Goal: Find specific page/section: Find specific page/section

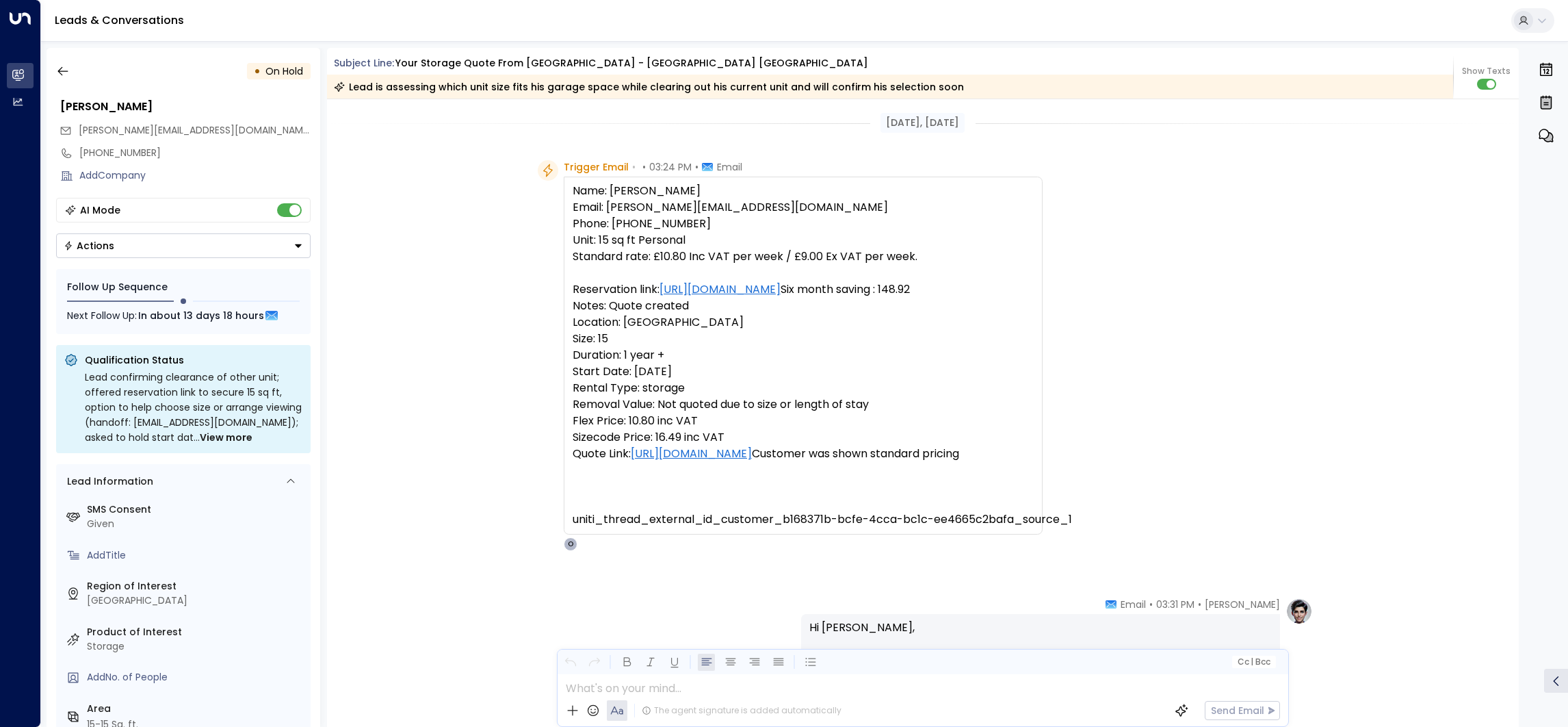
scroll to position [280, 0]
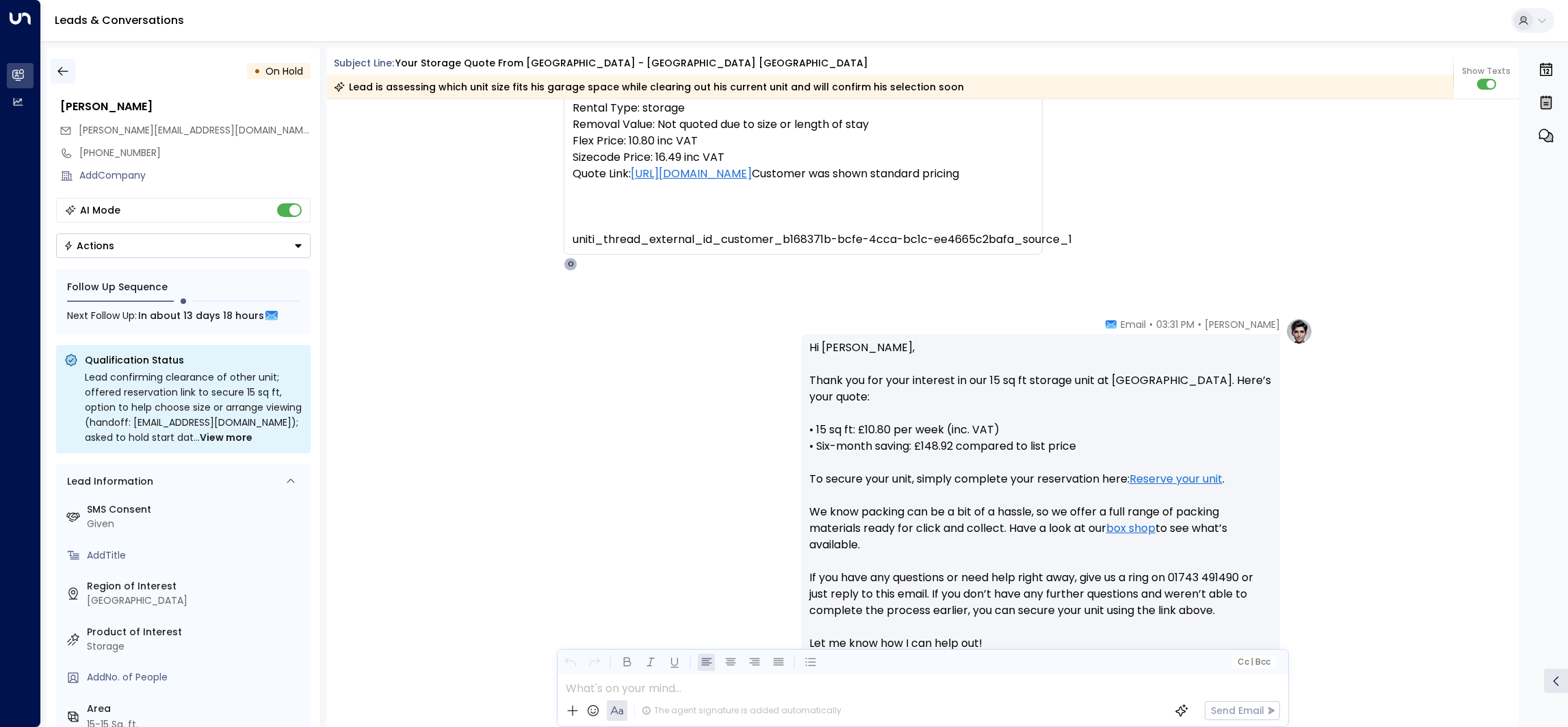
click at [63, 66] on icon "button" at bounding box center [62, 71] width 13 height 13
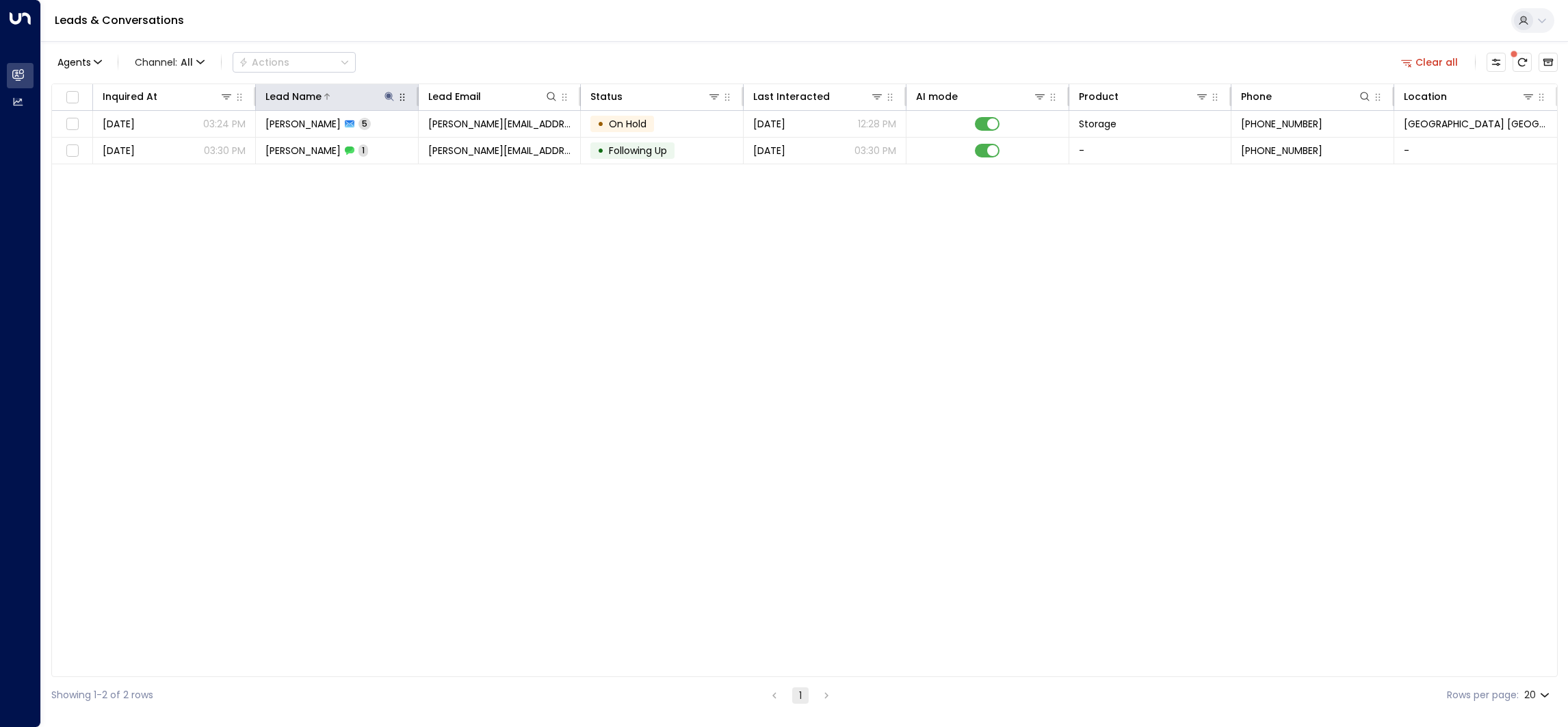
click at [384, 93] on icon at bounding box center [389, 96] width 11 height 11
click at [473, 142] on icon "button" at bounding box center [475, 147] width 11 height 11
click at [468, 143] on input "text" at bounding box center [389, 146] width 189 height 25
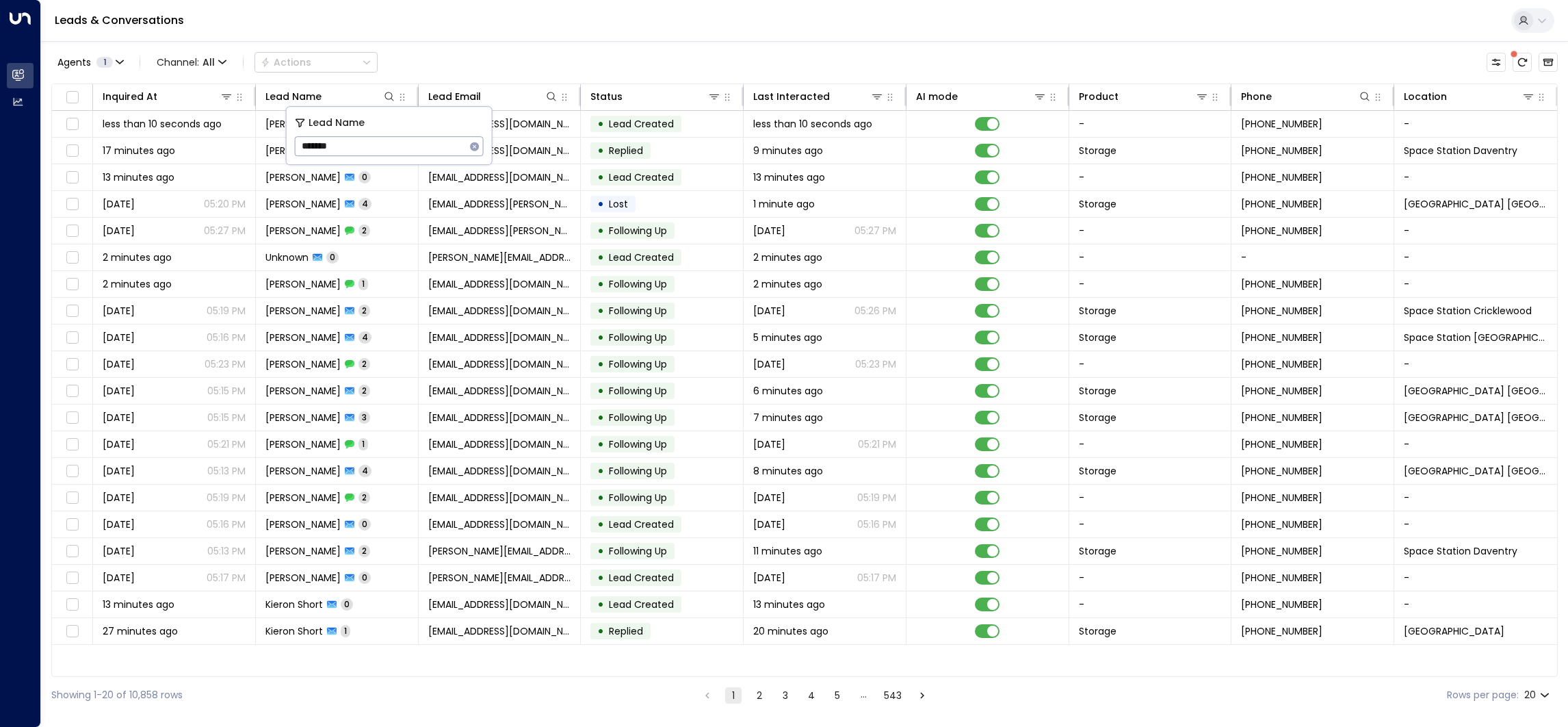
type input "*******"
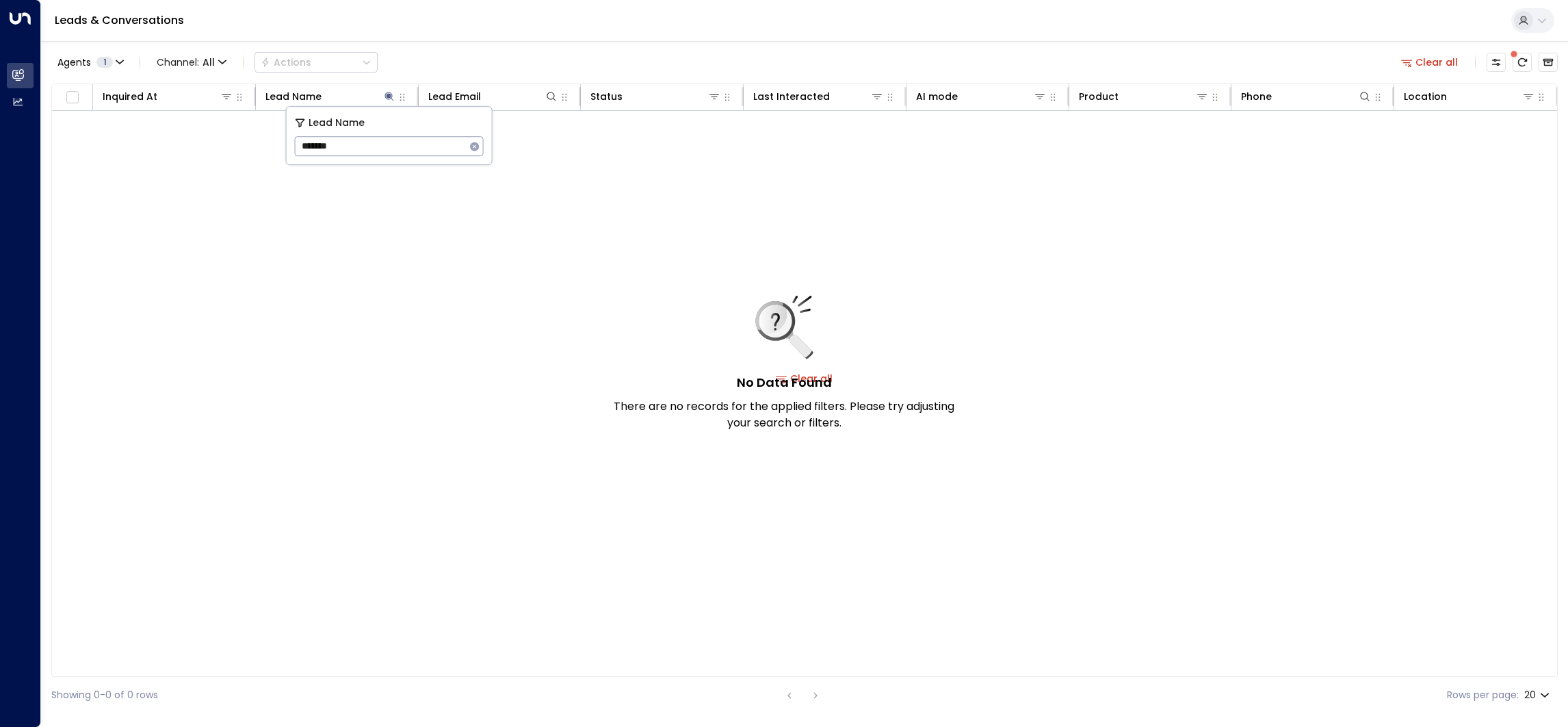
click at [486, 46] on div "Agents 1 Channel: All Actions Clear all Inquired At Lead Name Lead Email Status…" at bounding box center [804, 377] width 1507 height 672
click at [391, 102] on button at bounding box center [389, 96] width 13 height 13
type input "*"
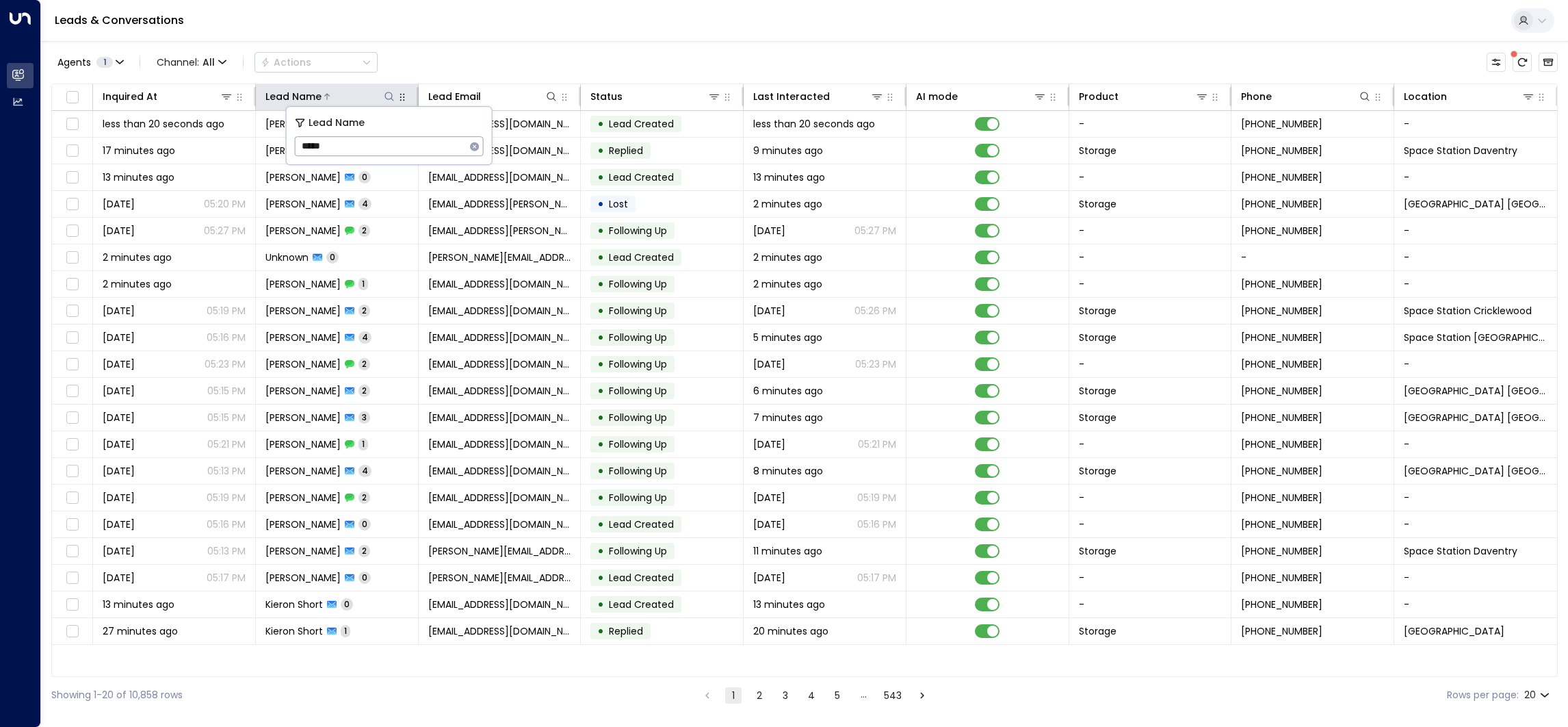
type input "*****"
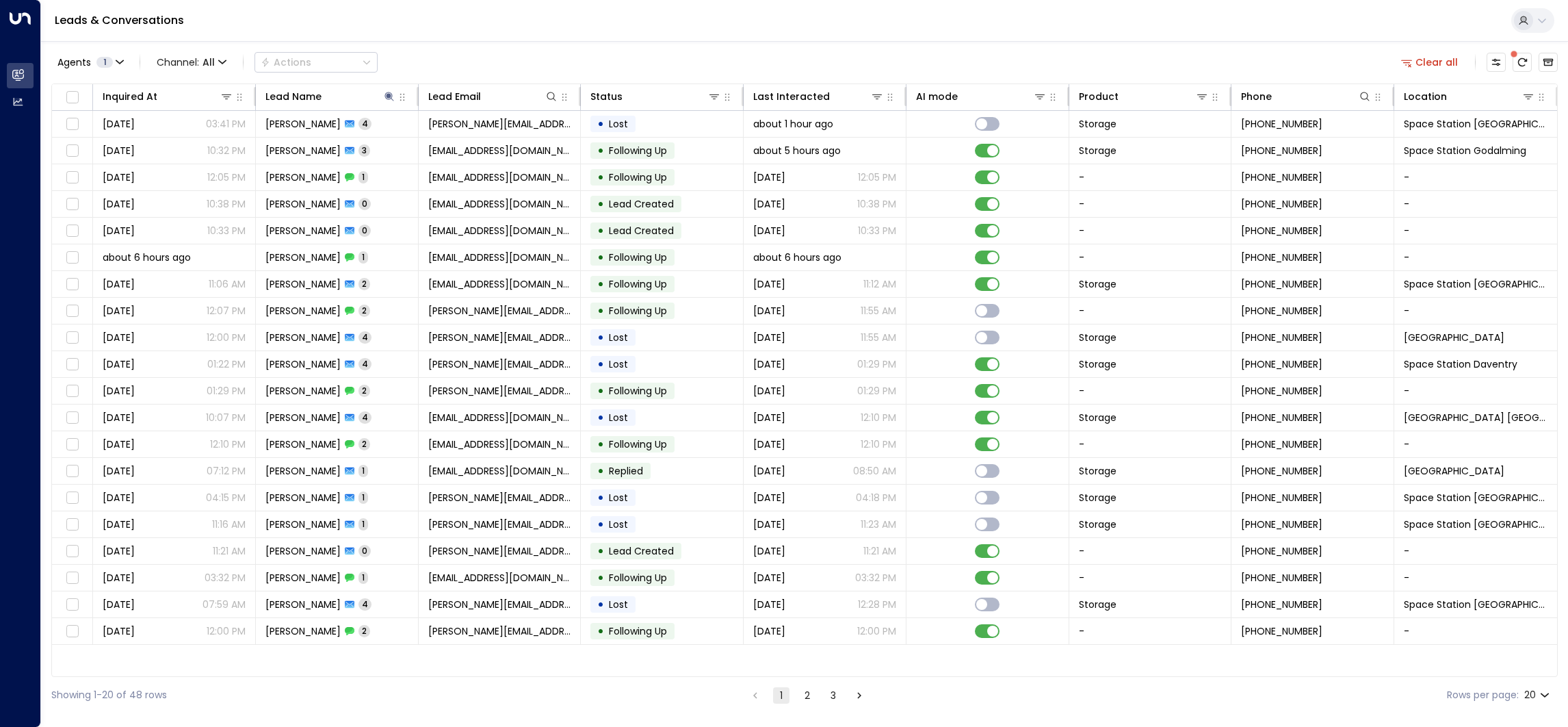
click at [486, 24] on div "Leads & Conversations" at bounding box center [804, 21] width 1527 height 42
click at [389, 95] on icon at bounding box center [389, 95] width 9 height 9
type input "*"
type input "*****"
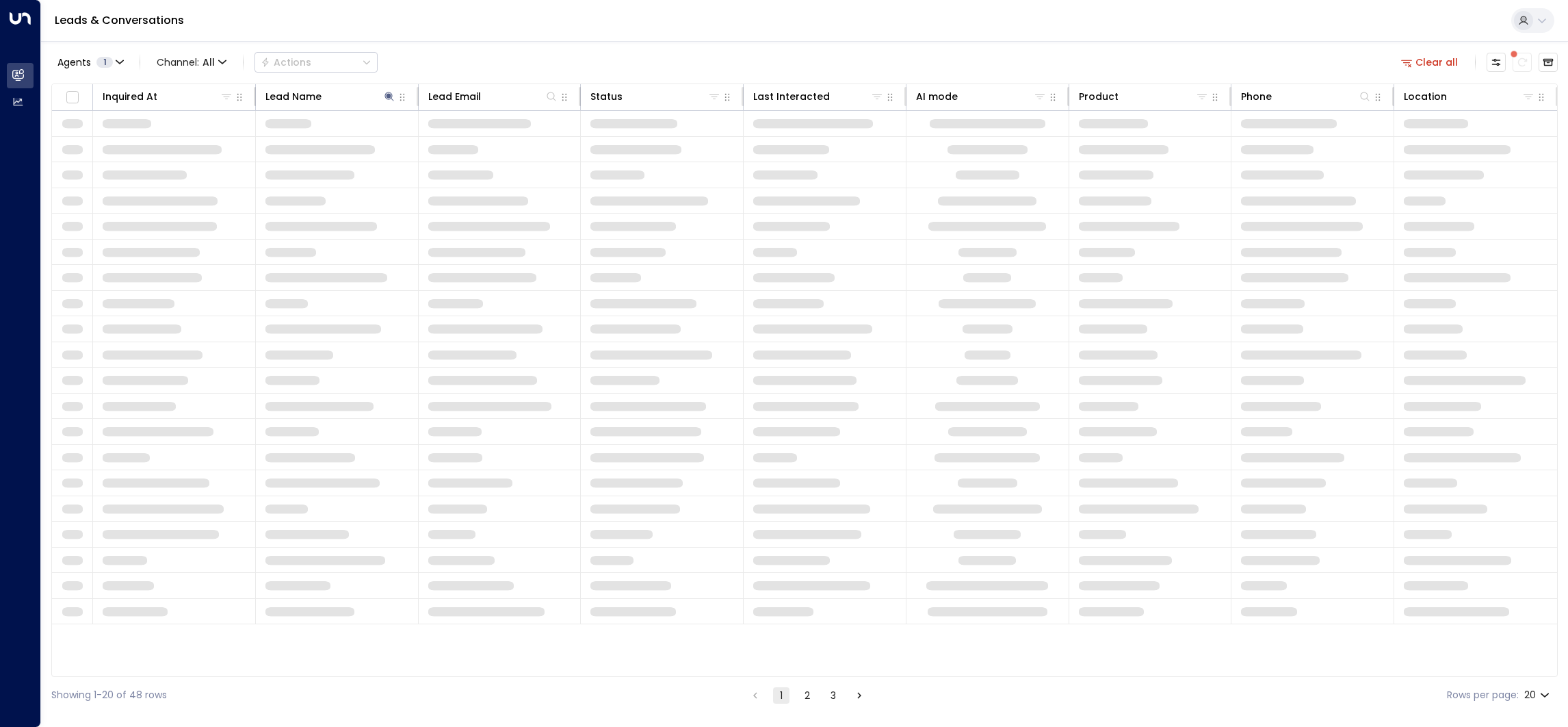
click at [505, 47] on div "Agents 1 Channel: All Actions Clear all Inquired At Lead Name Lead Email Status…" at bounding box center [804, 377] width 1507 height 672
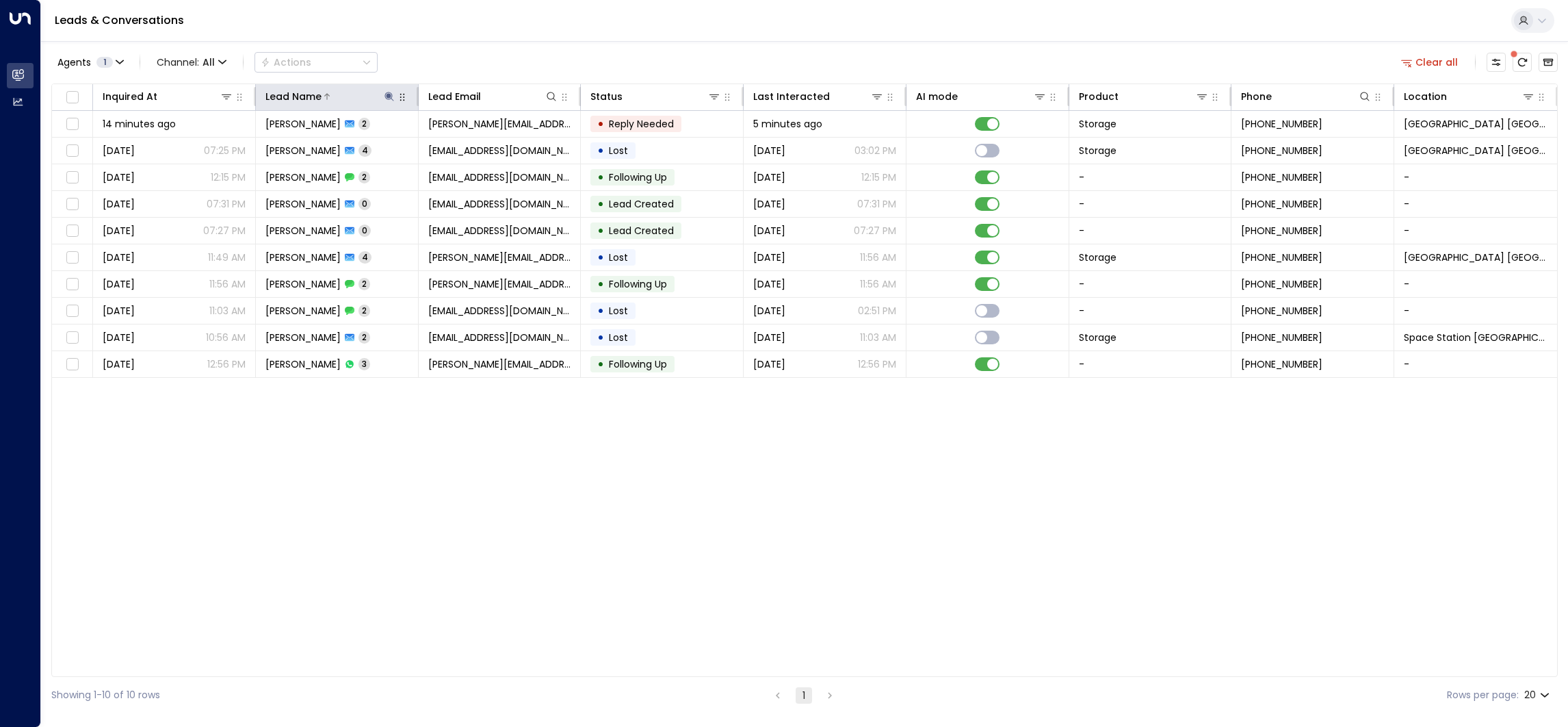
click at [383, 88] on div "Lead Name" at bounding box center [331, 96] width 131 height 17
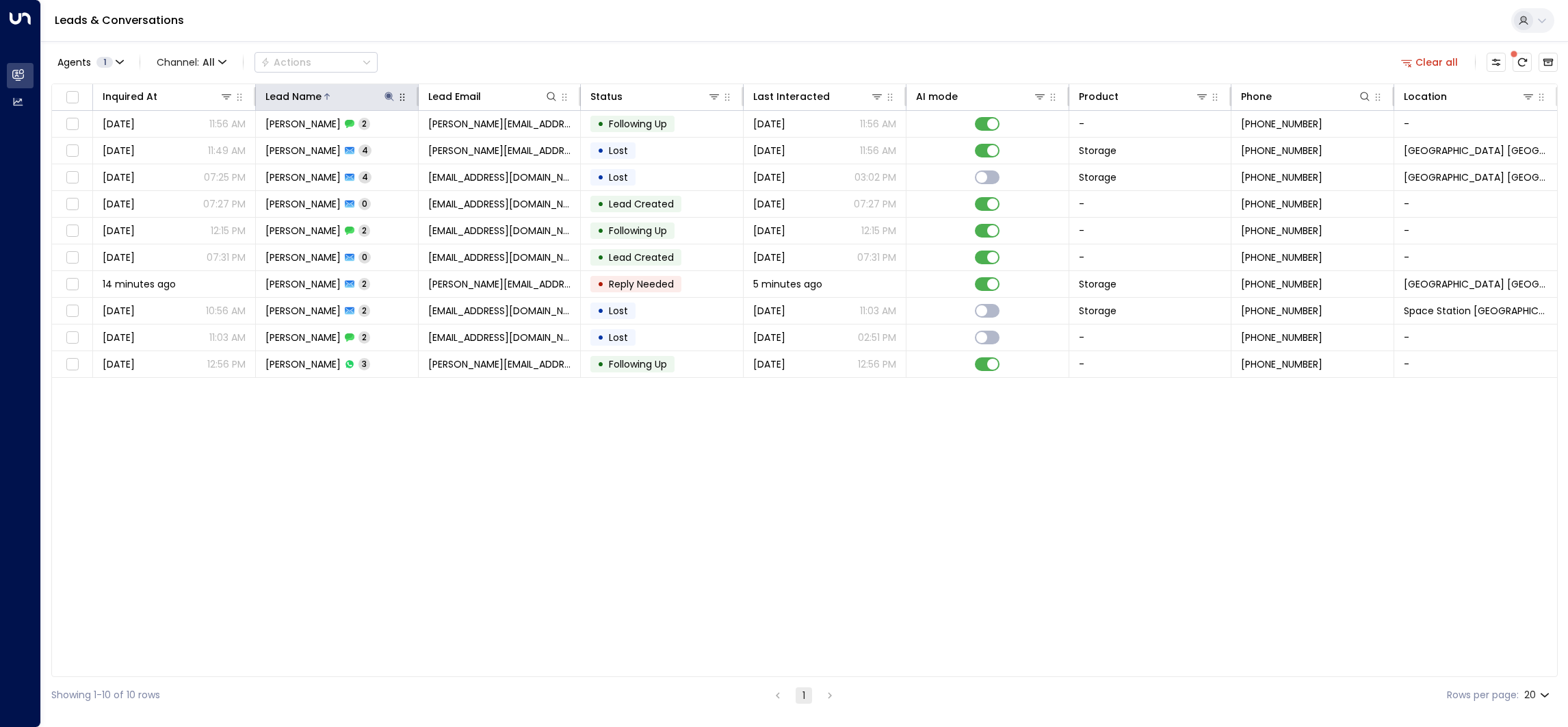
click at [393, 102] on button at bounding box center [389, 96] width 13 height 13
click at [473, 142] on icon "button" at bounding box center [475, 147] width 11 height 11
click at [416, 150] on input "text" at bounding box center [389, 146] width 189 height 25
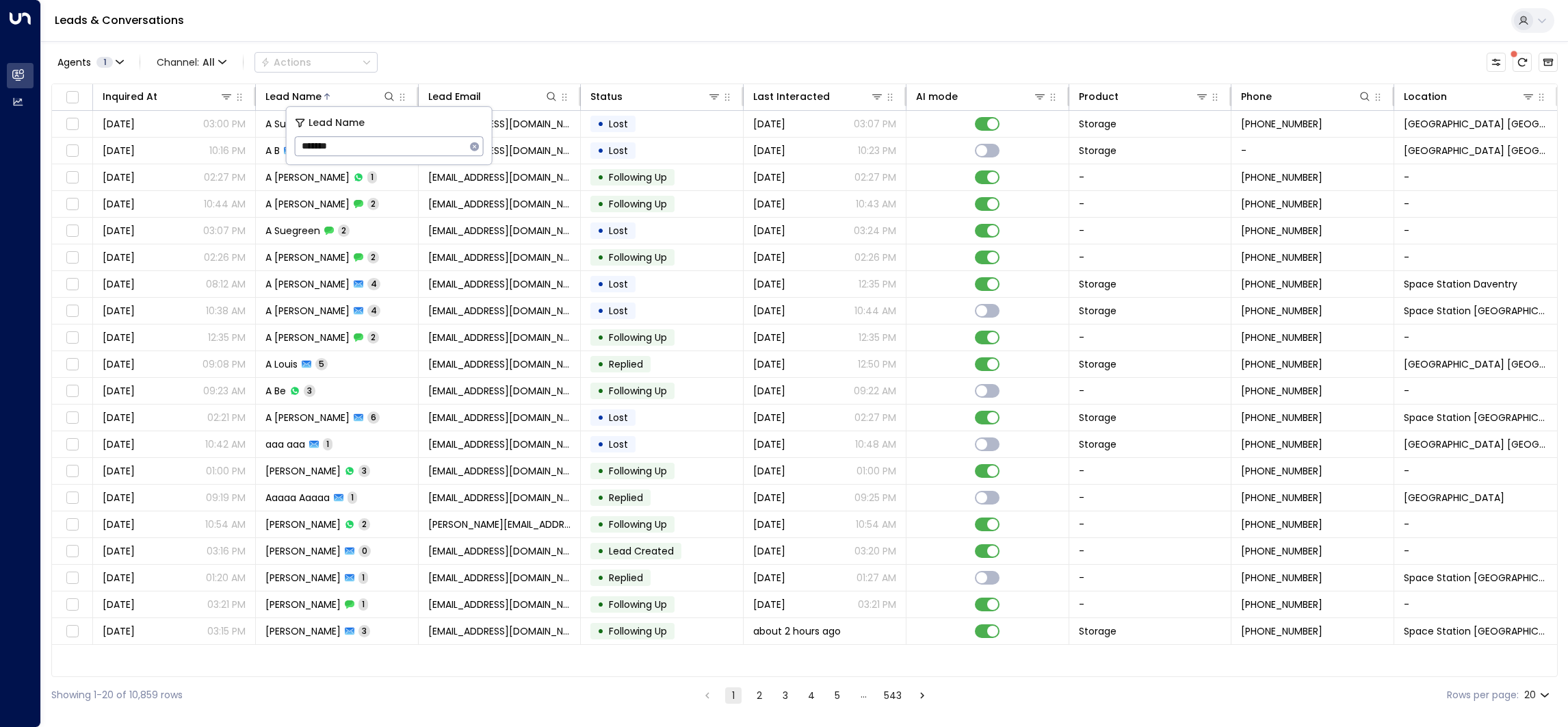
type input "*******"
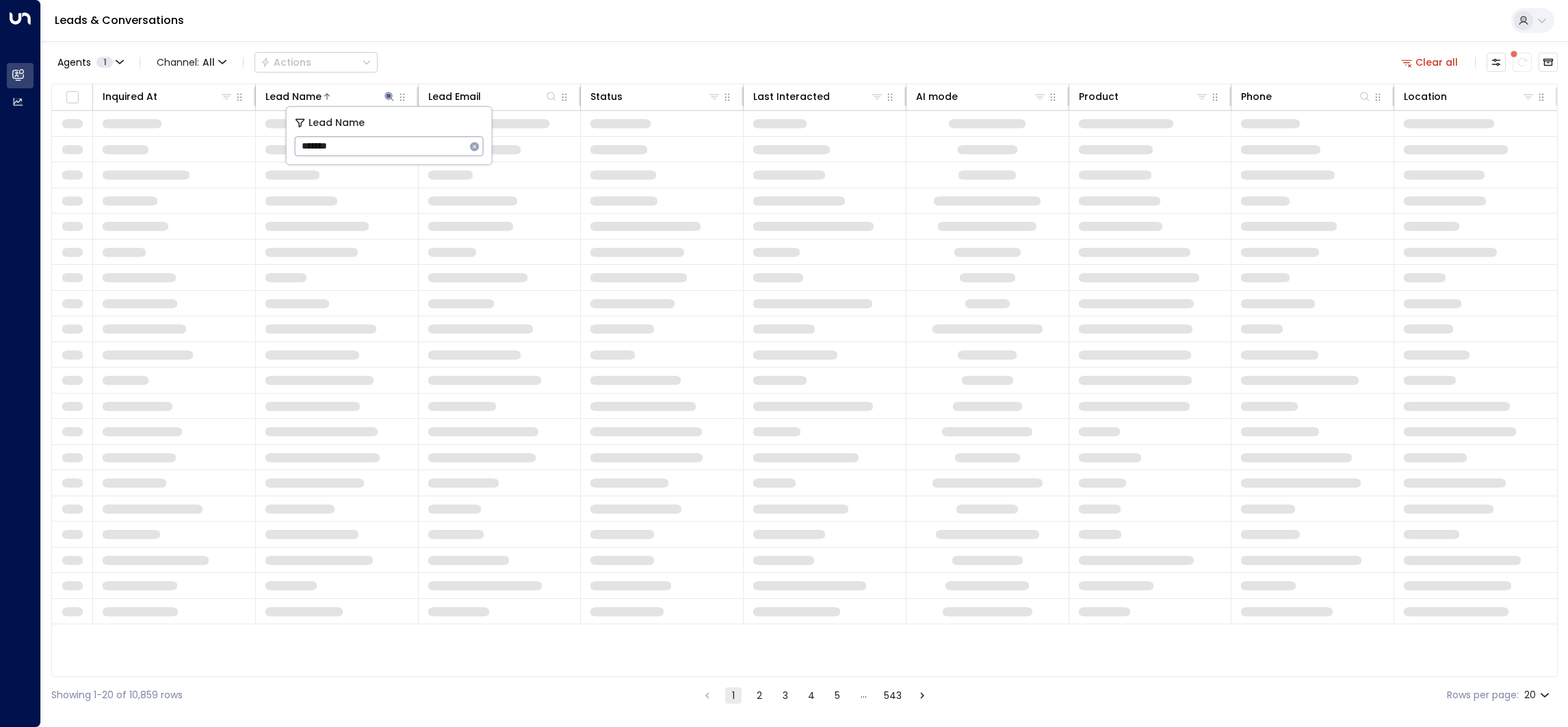
click at [520, 57] on div "Agents 1 Channel: All Actions Clear all" at bounding box center [804, 62] width 1507 height 28
